Goal: Check status: Check status

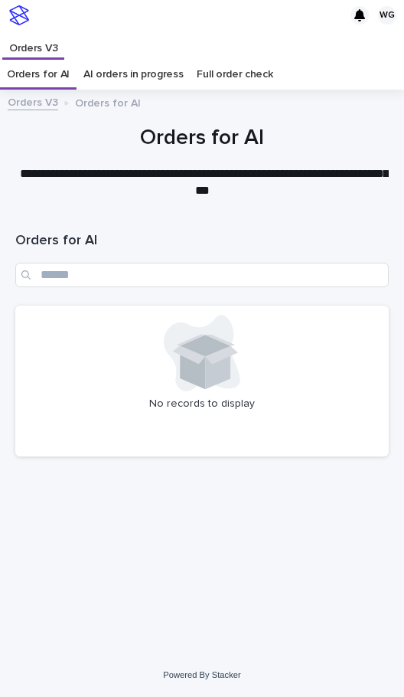
click at [4, 191] on div "**********" at bounding box center [202, 162] width 404 height 76
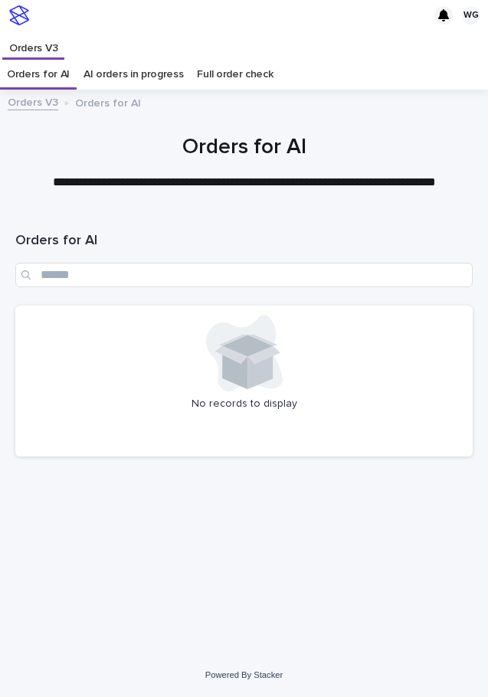
click at [279, 318] on icon at bounding box center [244, 353] width 77 height 77
